Goal: Check status: Check status

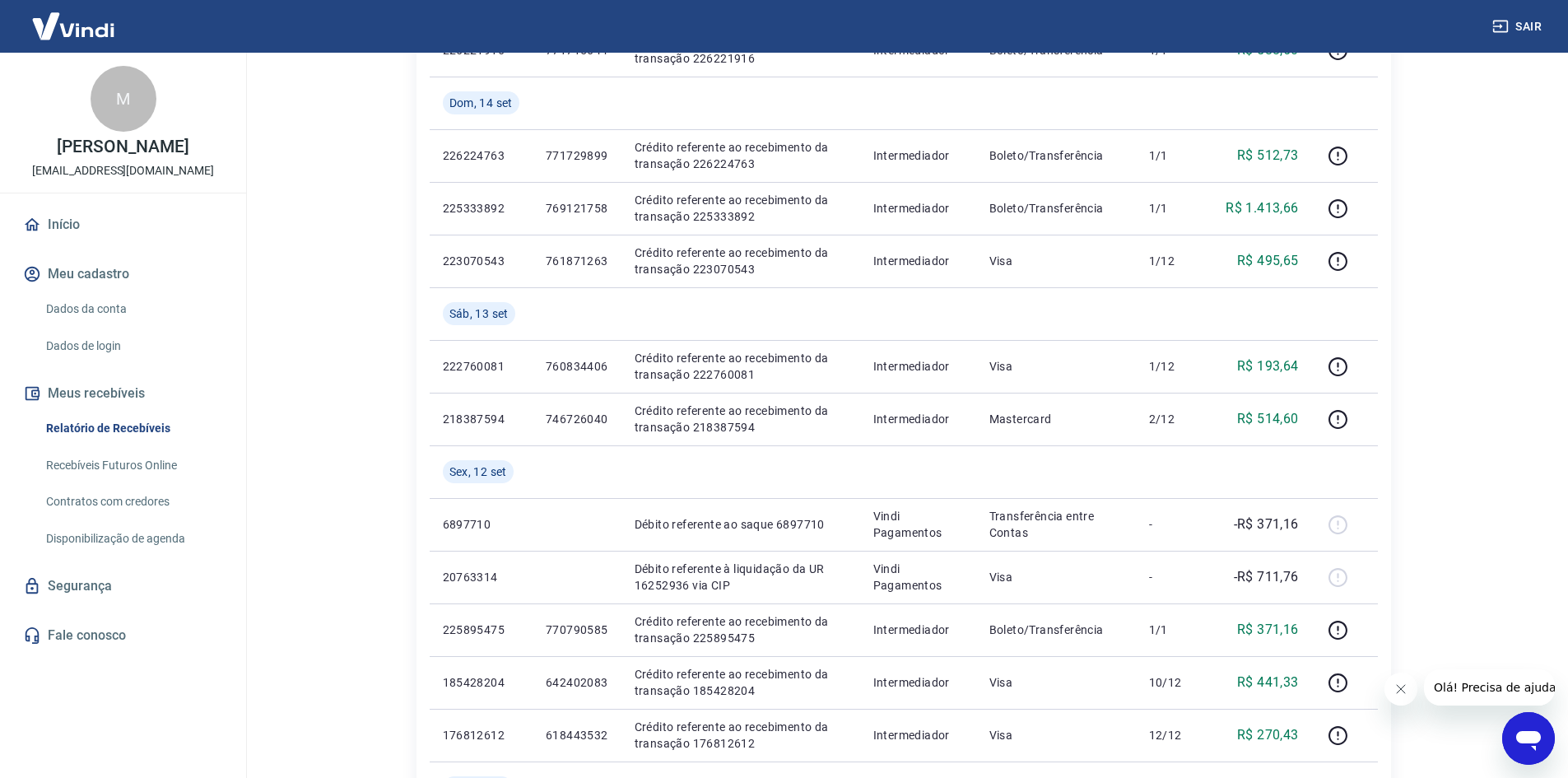
scroll to position [494, 0]
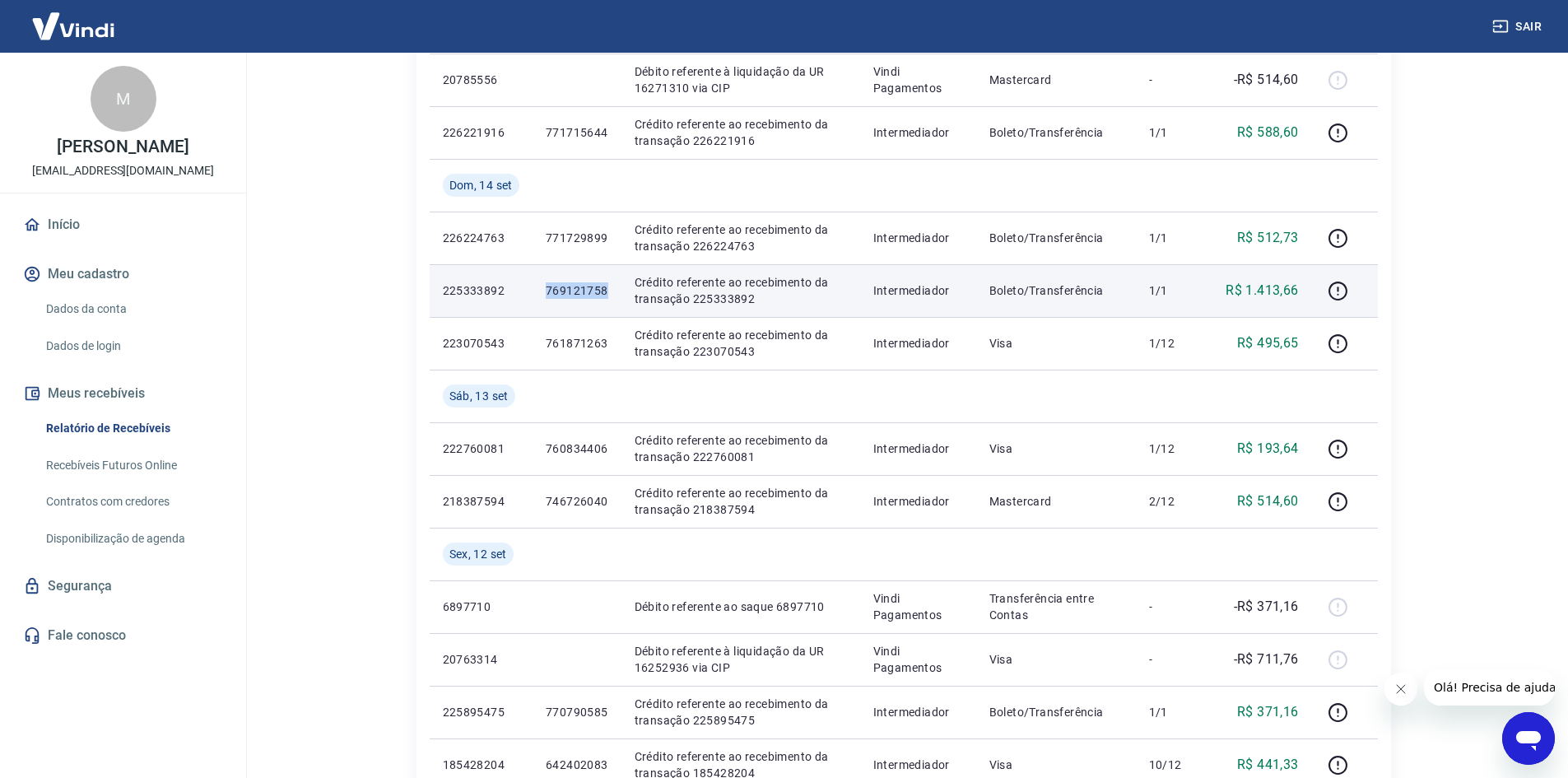
drag, startPoint x: 547, startPoint y: 287, endPoint x: 608, endPoint y: 288, distance: 61.0
click at [608, 288] on p "769121758" at bounding box center [577, 290] width 63 height 16
copy p "769121758"
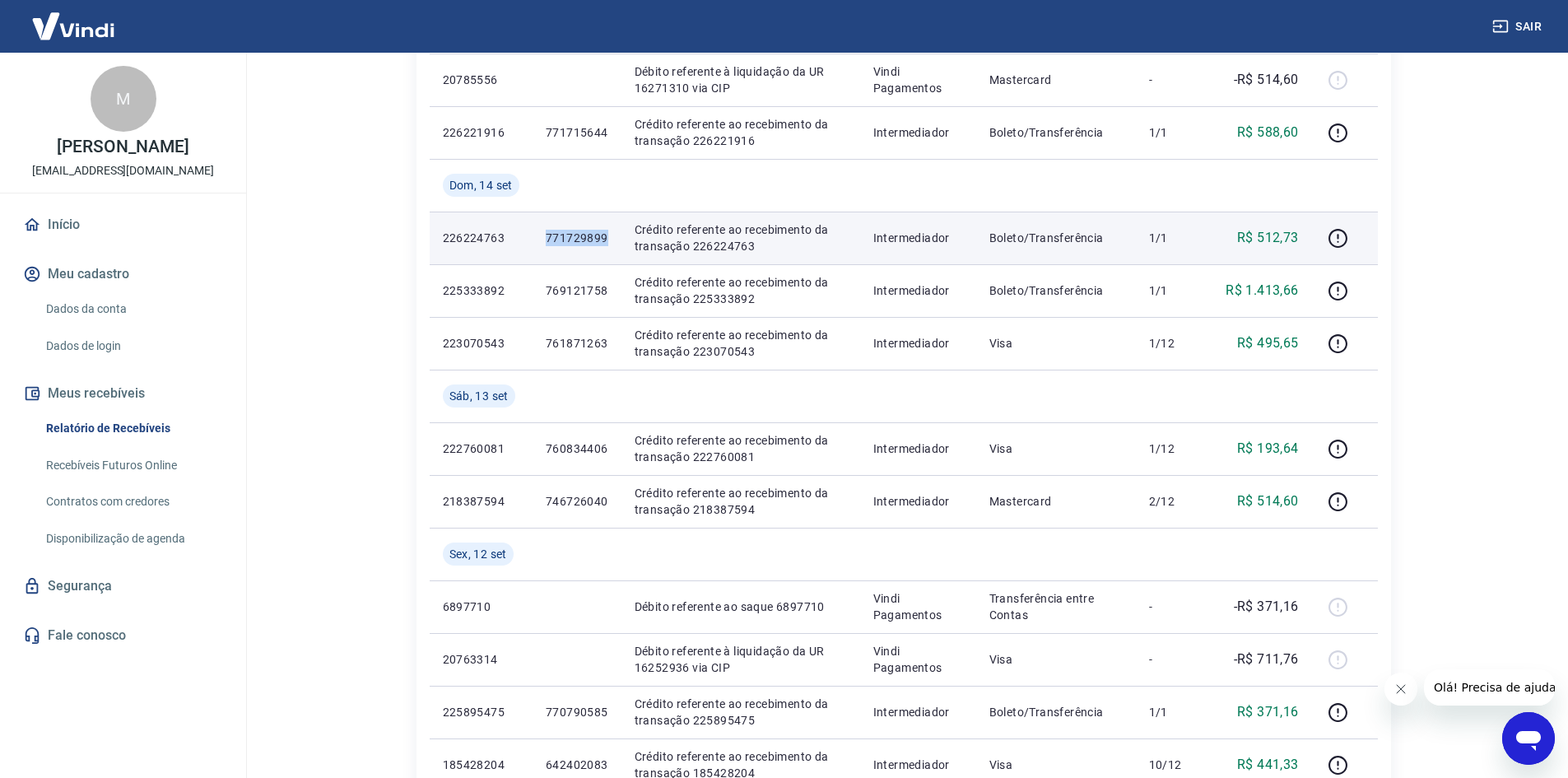
drag, startPoint x: 545, startPoint y: 237, endPoint x: 612, endPoint y: 238, distance: 67.0
click at [612, 238] on td "771729899" at bounding box center [577, 238] width 89 height 53
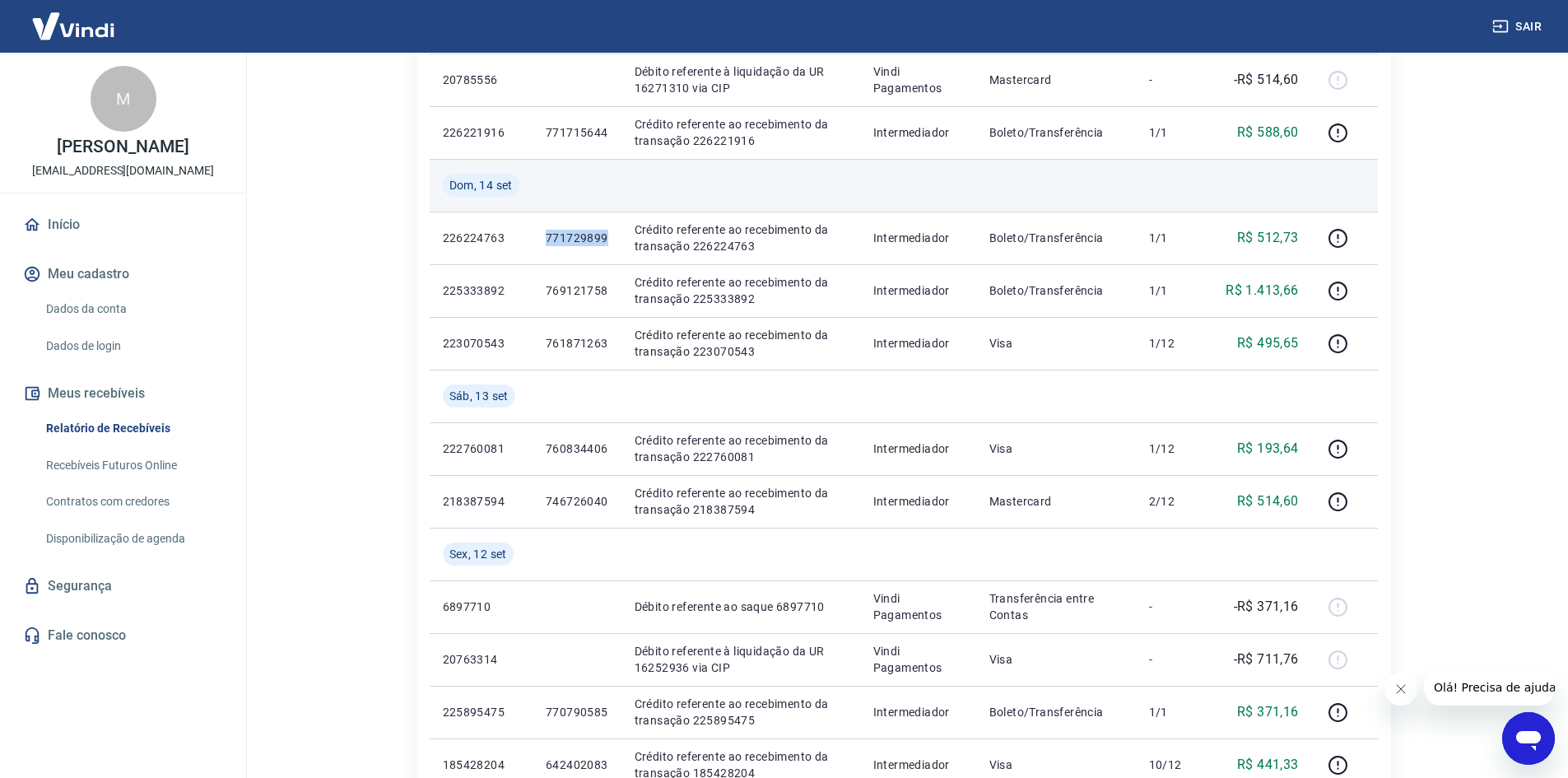
copy p "771729899"
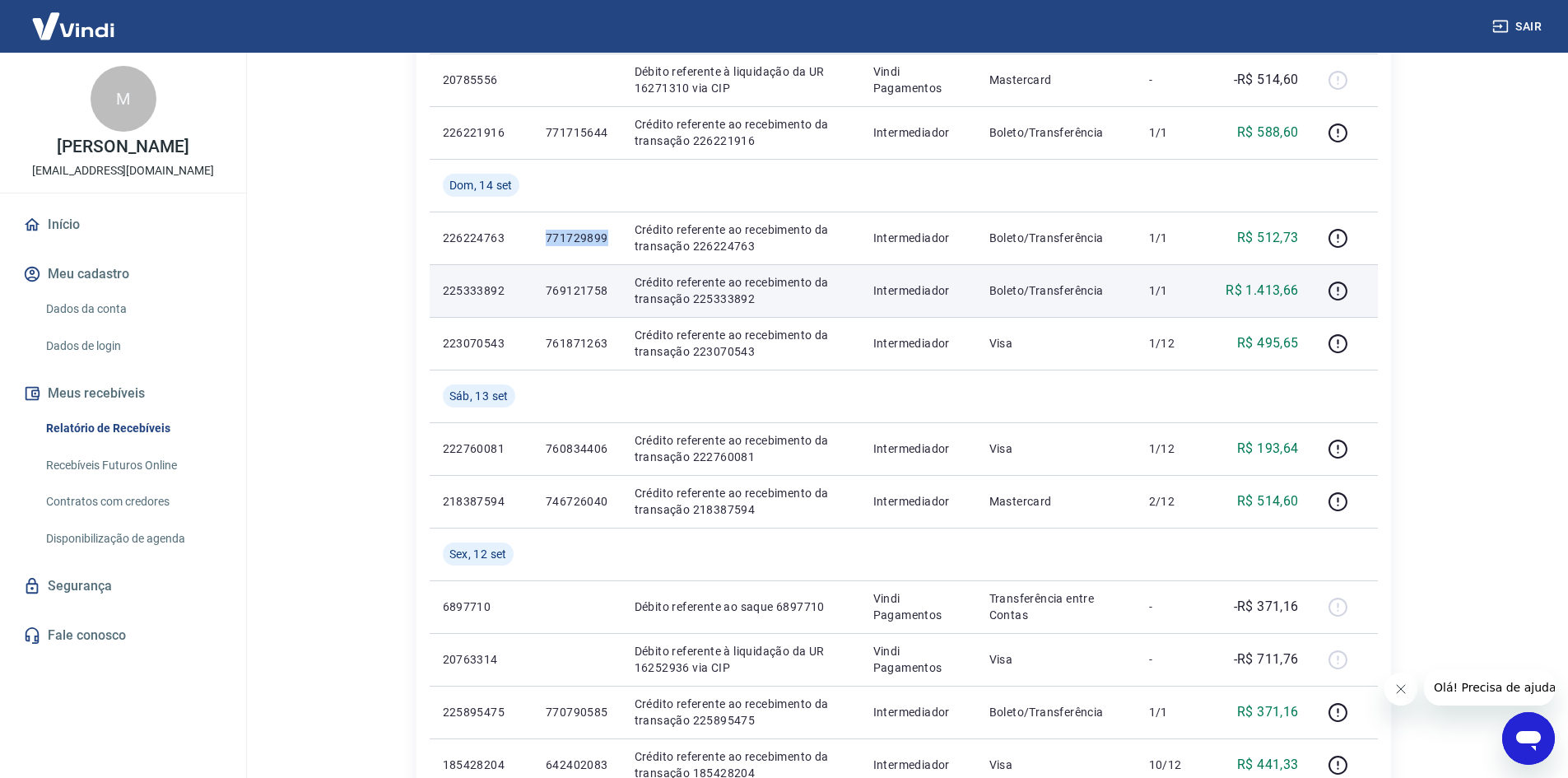
scroll to position [411, 0]
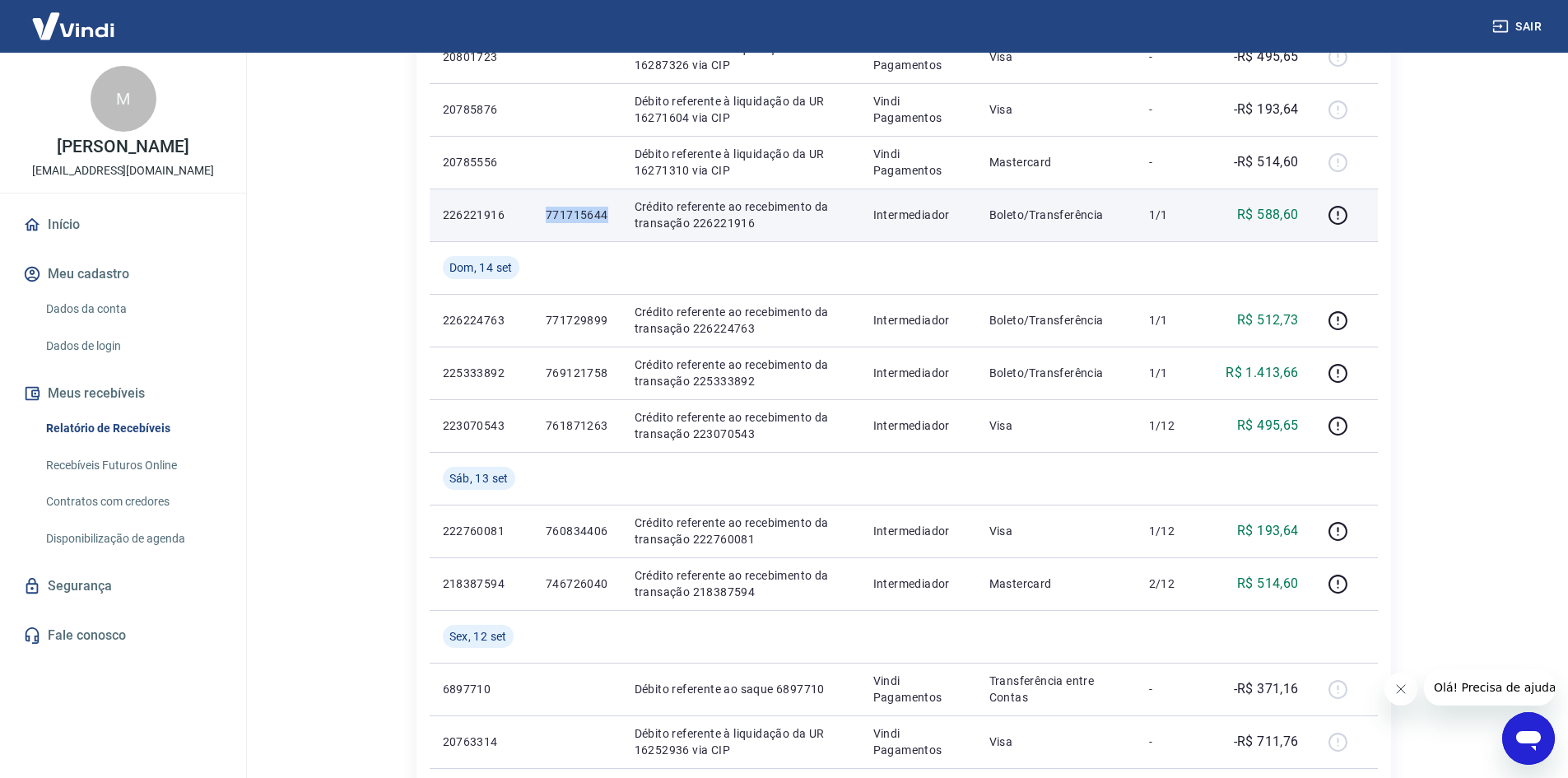
drag, startPoint x: 547, startPoint y: 212, endPoint x: 610, endPoint y: 213, distance: 63.0
click at [610, 213] on td "771715644" at bounding box center [577, 215] width 89 height 53
copy p "771715644"
